Goal: Task Accomplishment & Management: Manage account settings

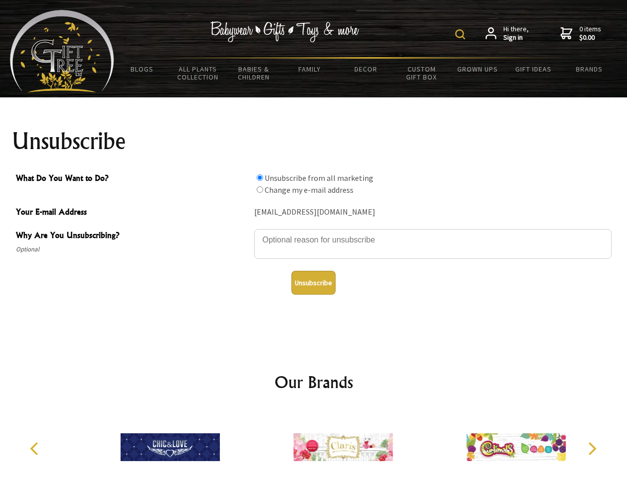
click at [462, 34] on img at bounding box center [461, 34] width 10 height 10
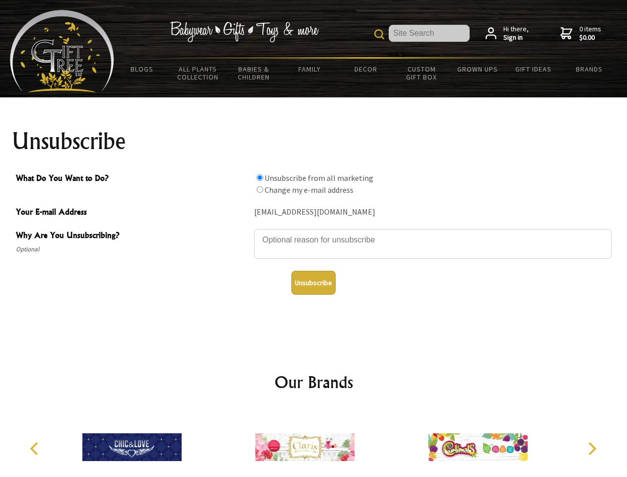
click at [314, 232] on textarea "Why Are You Unsubscribing?" at bounding box center [433, 244] width 358 height 30
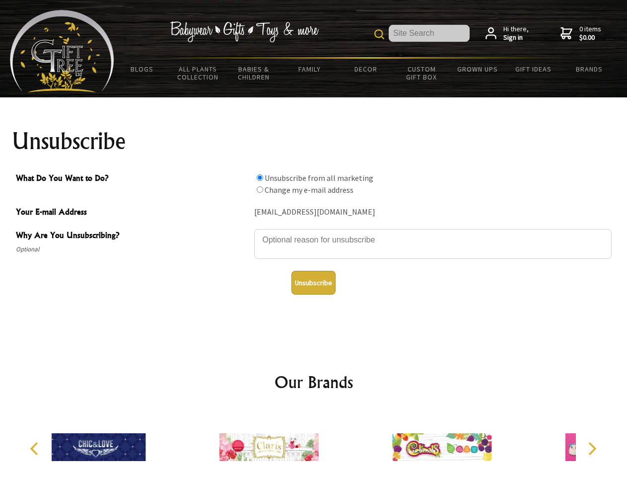
click at [260, 177] on input "What Do You Want to Do?" at bounding box center [260, 177] width 6 height 6
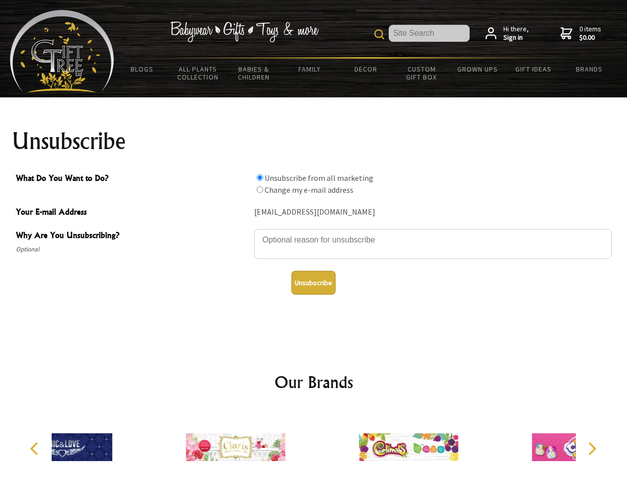
click at [260, 189] on input "What Do You Want to Do?" at bounding box center [260, 189] width 6 height 6
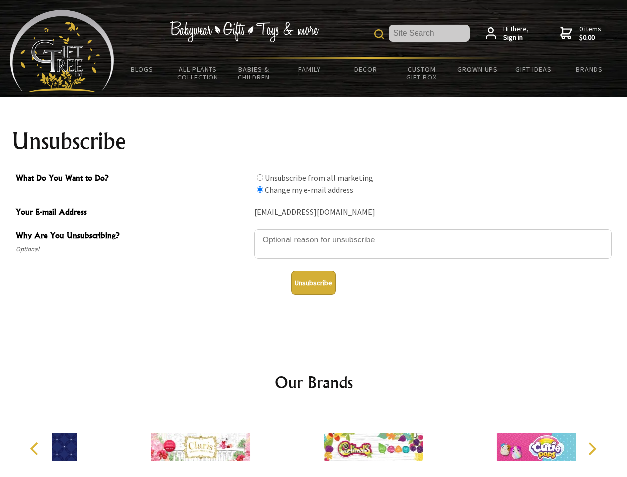
radio input "true"
click at [313, 283] on button "Unsubscribe" at bounding box center [314, 283] width 44 height 24
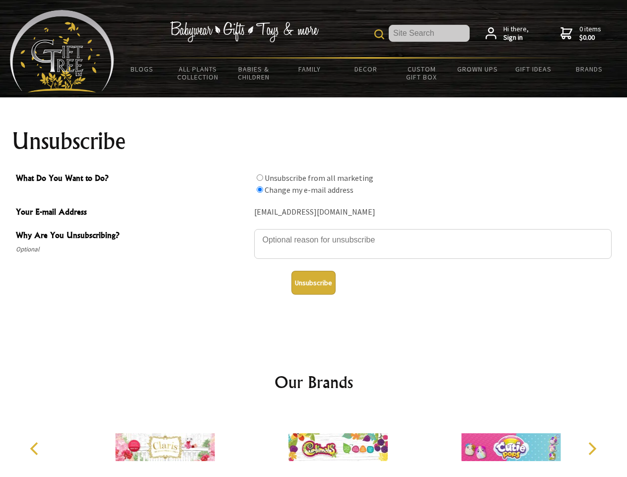
click at [36, 449] on icon "Previous" at bounding box center [35, 448] width 13 height 13
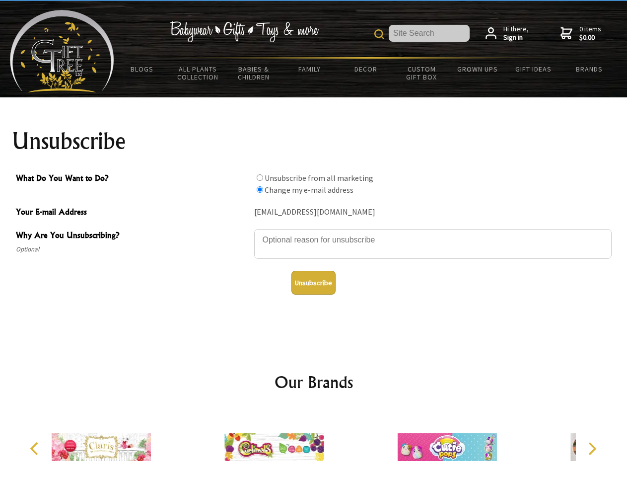
click at [592, 449] on icon "Next" at bounding box center [591, 448] width 13 height 13
